Goal: Transaction & Acquisition: Subscribe to service/newsletter

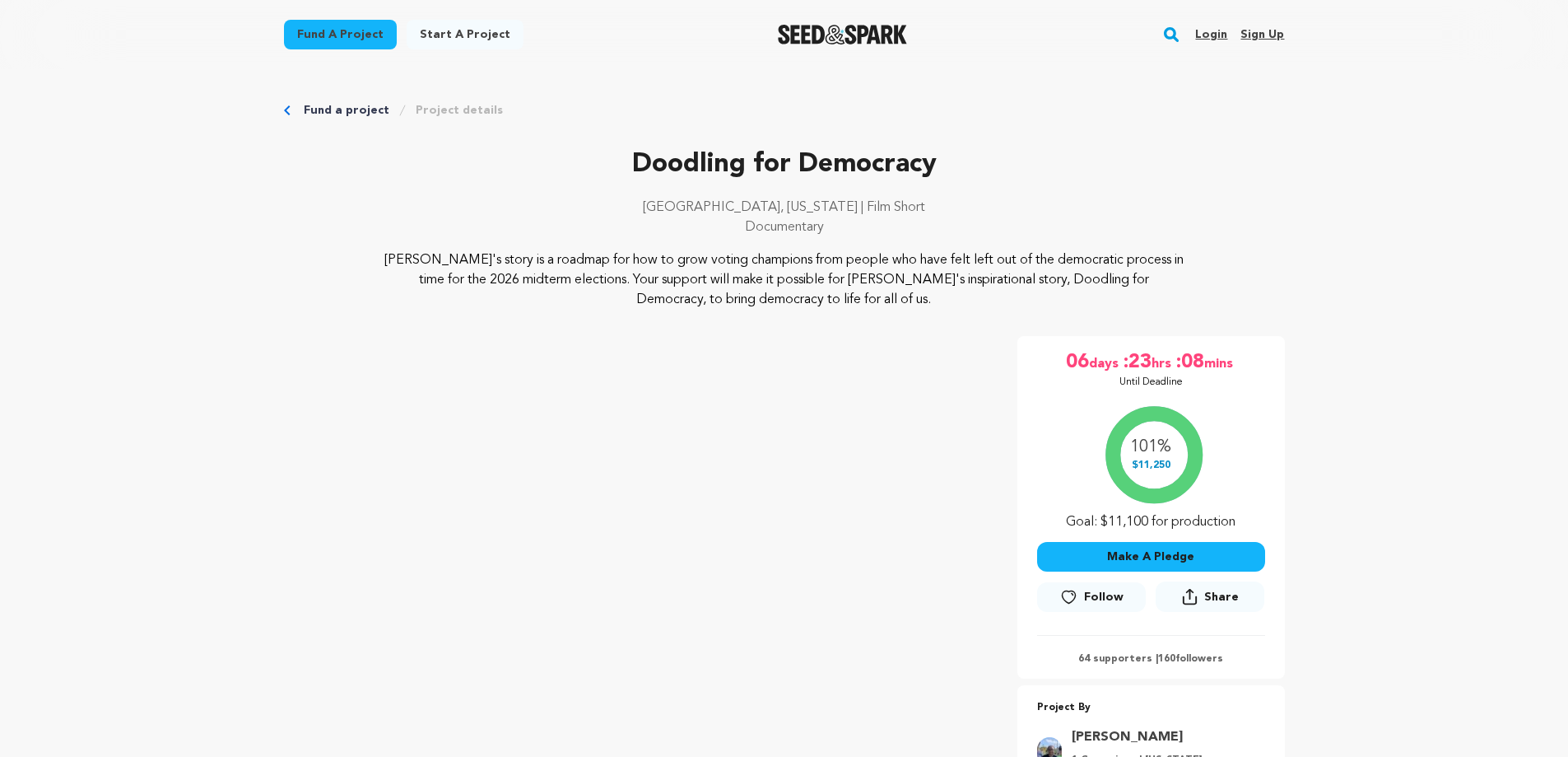
click at [1094, 602] on span "Follow" at bounding box center [1104, 597] width 40 height 17
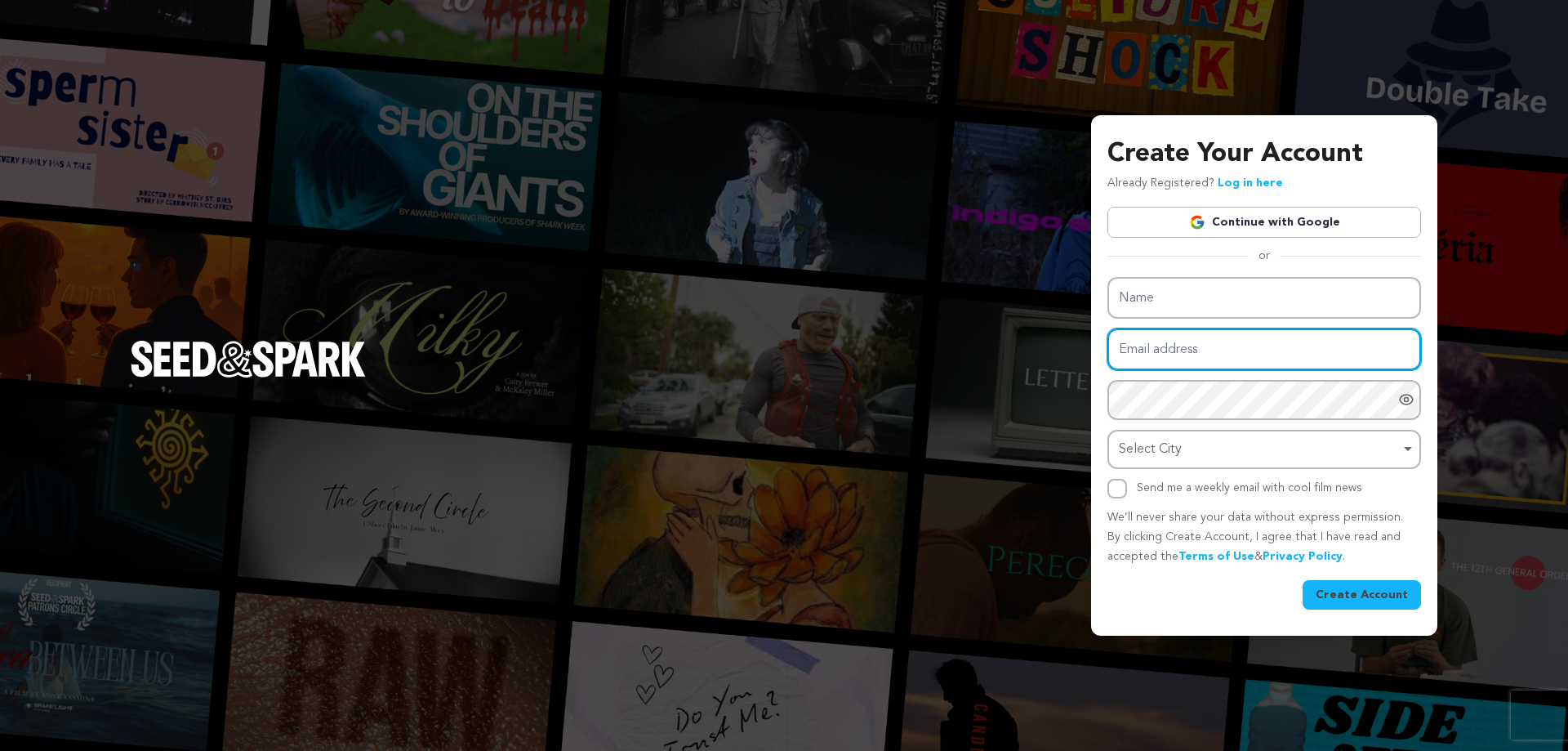
type input "radiowalker@gmail.com"
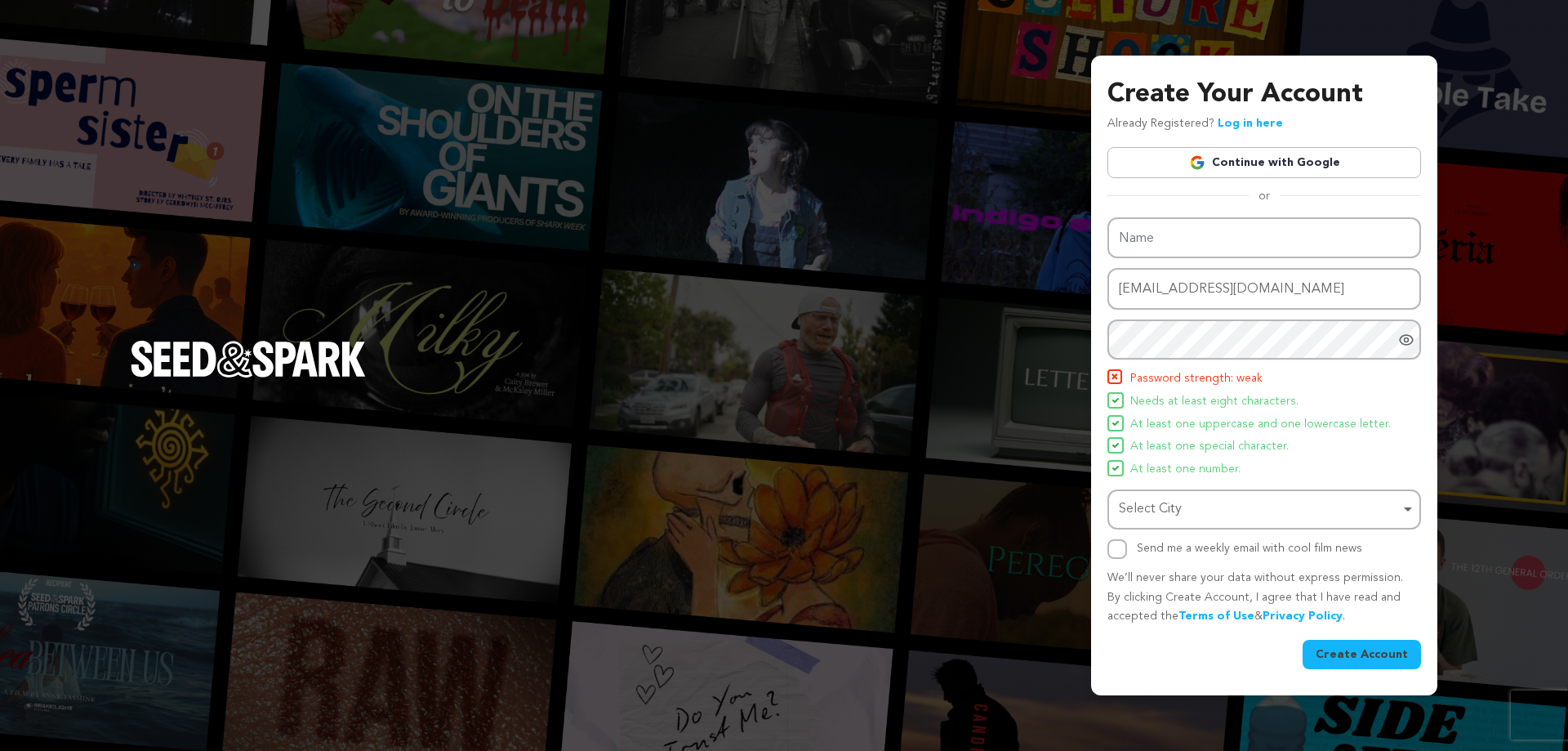
click at [1207, 461] on div "Name Email address radiowalker@gmail.com Password Password must have at least 8…" at bounding box center [1264, 388] width 314 height 341
click at [1179, 516] on div "Select City Remove item" at bounding box center [1259, 509] width 281 height 24
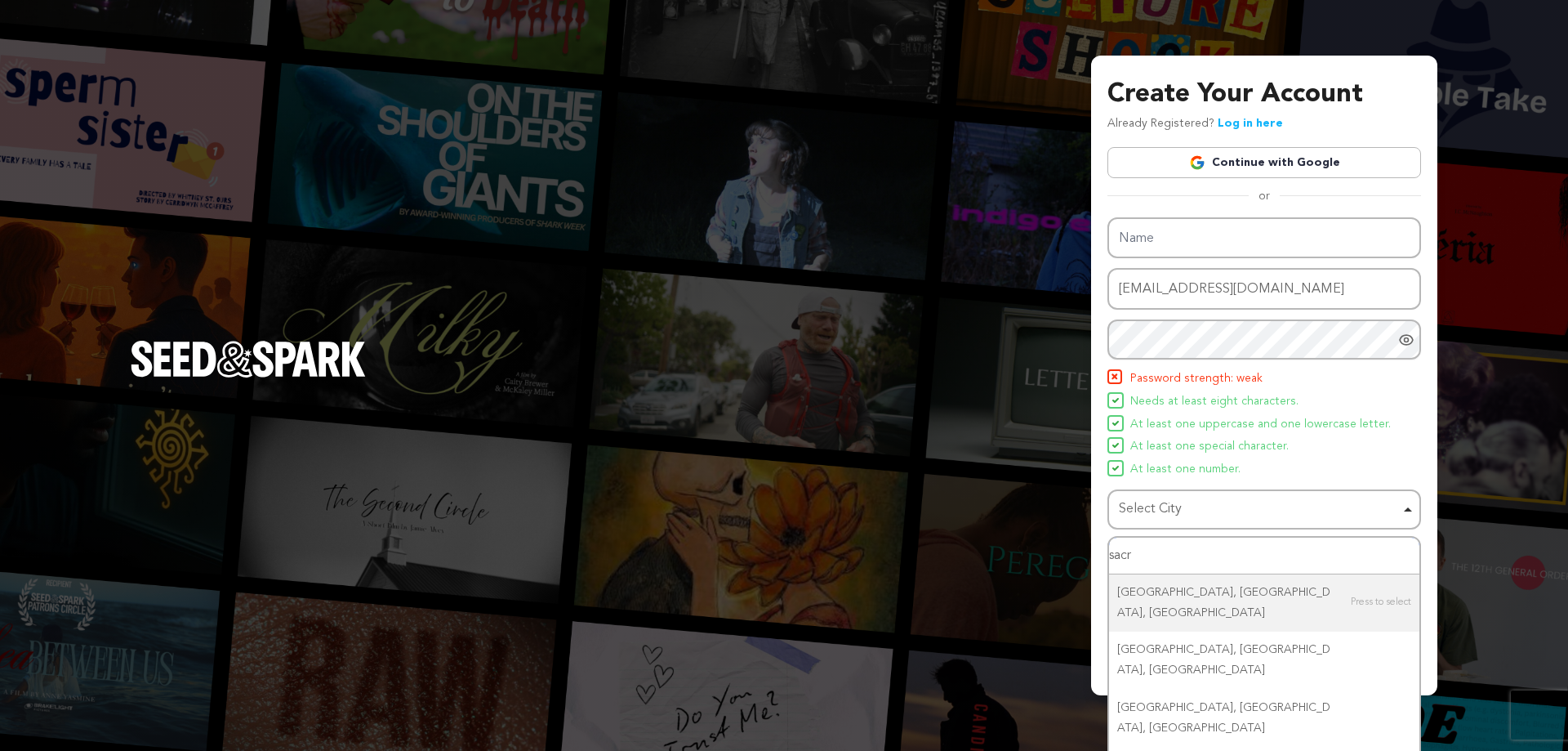
type input "sacra"
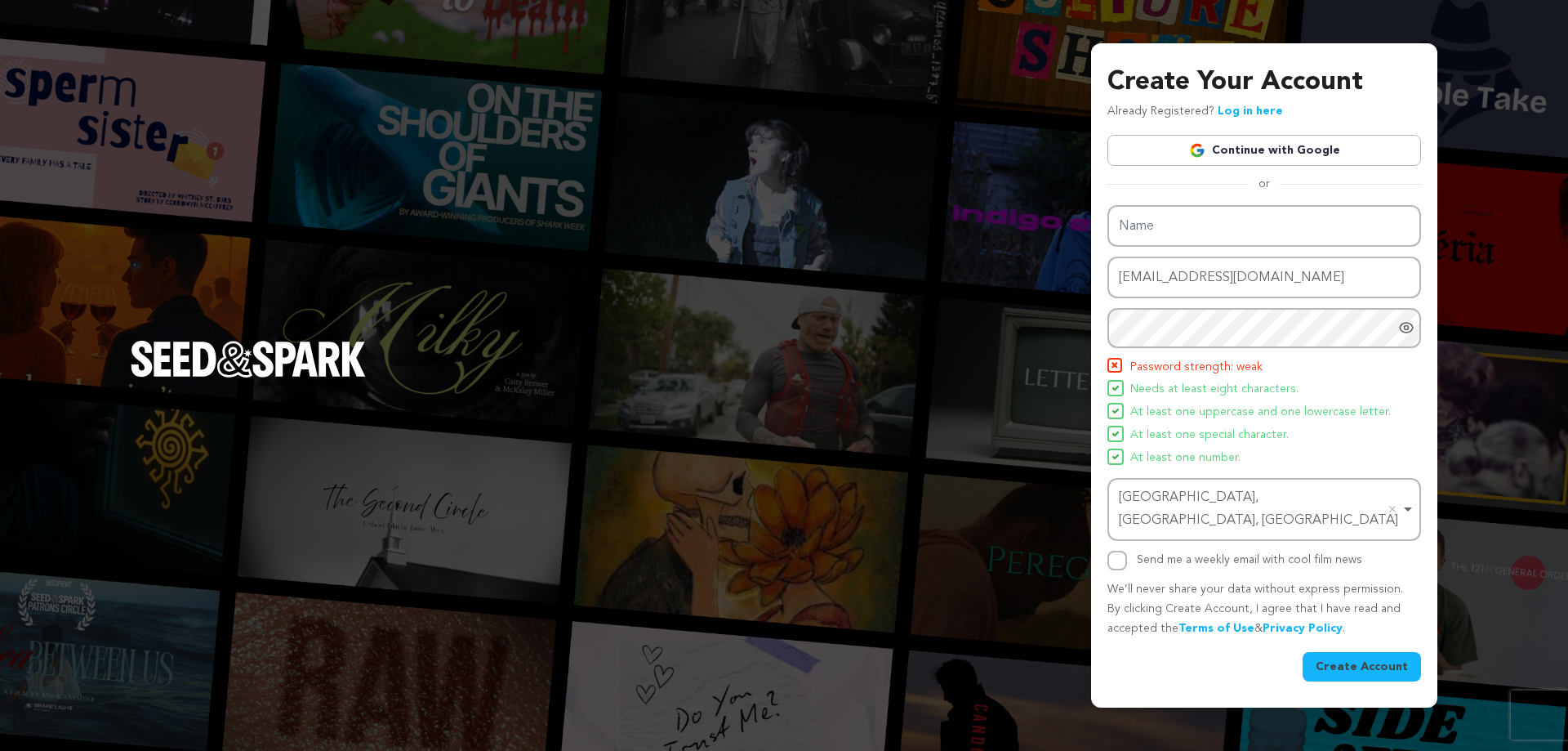
click at [1412, 336] on icon "Show password as plain text. Warning: this will display your password on the sc…" at bounding box center [1407, 328] width 16 height 16
click at [1352, 652] on button "Create Account" at bounding box center [1362, 666] width 119 height 29
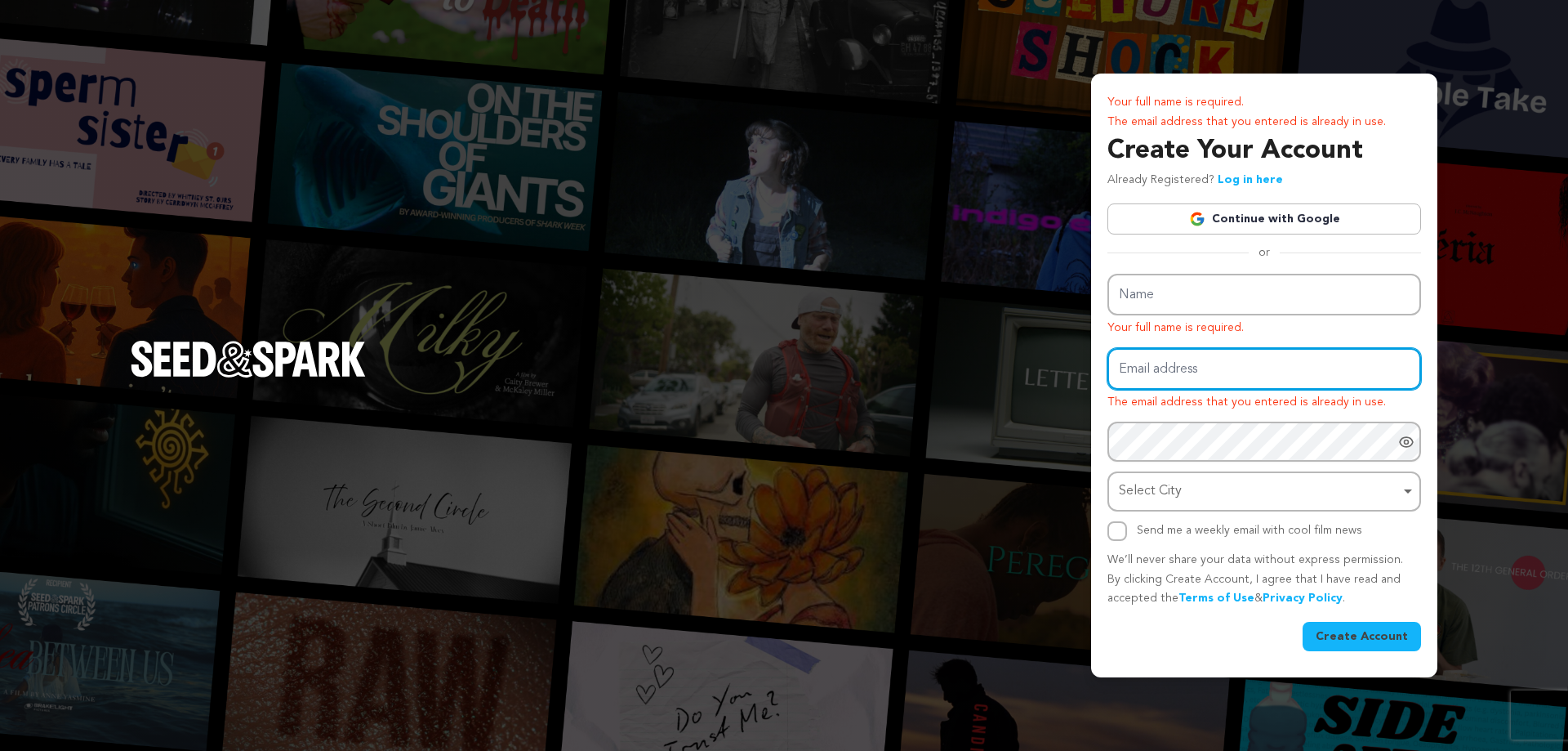
type input "radiowalker@gmail.com"
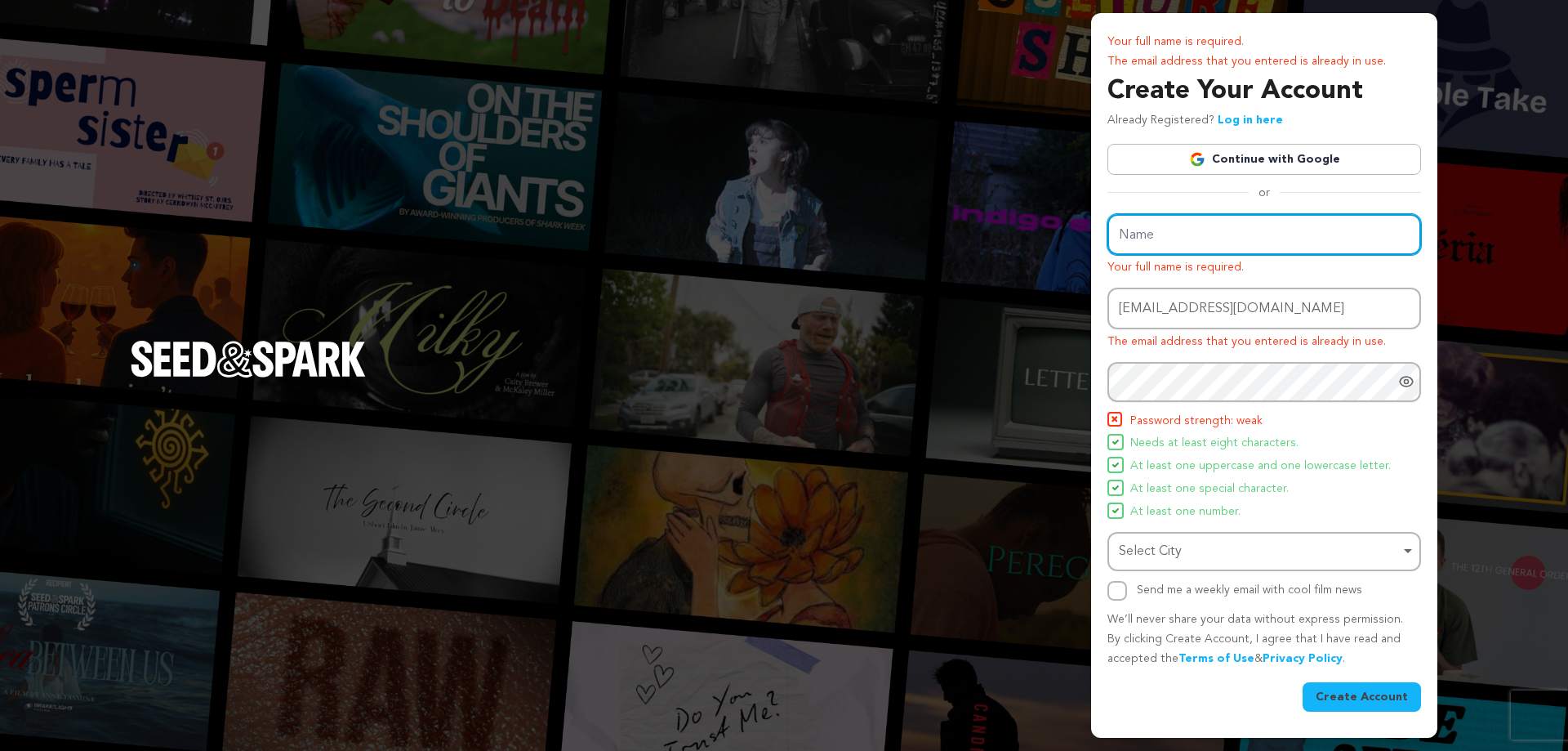
click at [1141, 298] on div "Name Your full name is required. Email address radiowalker@gmail.com The email …" at bounding box center [1264, 408] width 314 height 387
type input "Patricia Chadwick"
click at [1498, 360] on div "Your full name is required. The email address that you entered is already in us…" at bounding box center [784, 375] width 1568 height 751
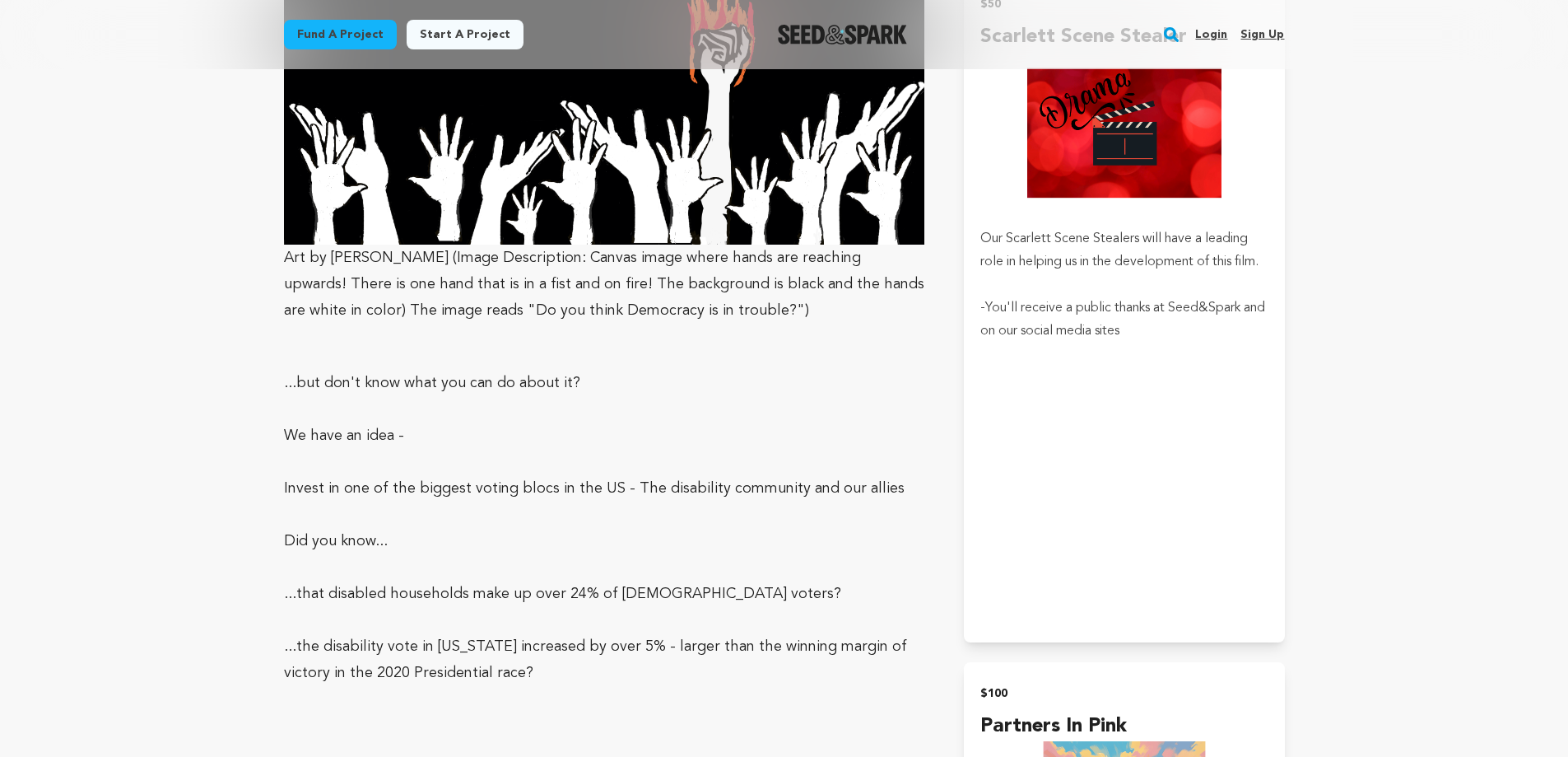
scroll to position [2059, 0]
